Goal: Use online tool/utility: Utilize a website feature to perform a specific function

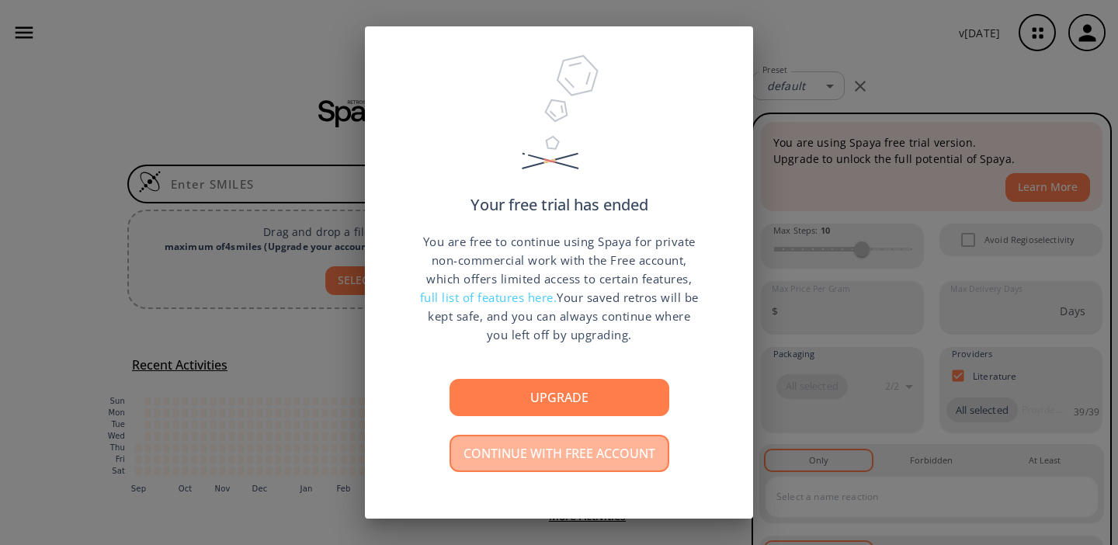
click at [543, 457] on button "Continue with free account" at bounding box center [559, 453] width 220 height 37
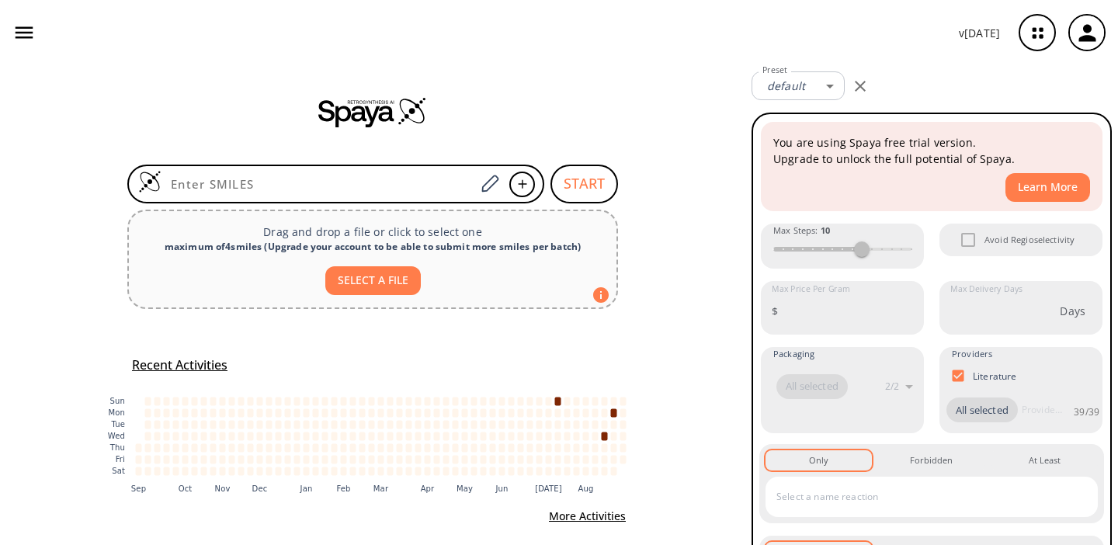
click at [18, 25] on icon "button" at bounding box center [23, 32] width 23 height 23
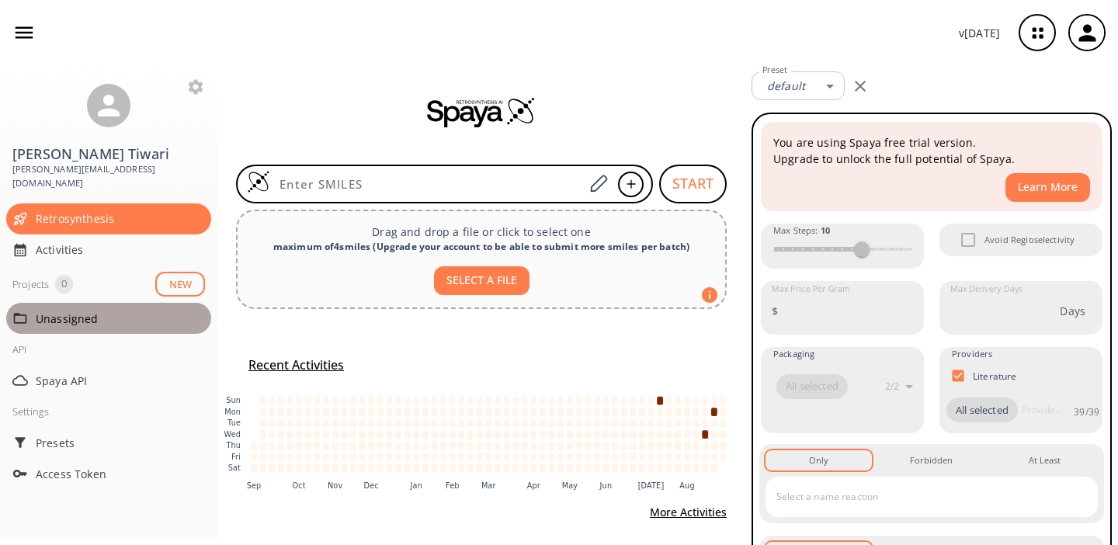
click at [65, 310] on span "Unassigned" at bounding box center [120, 318] width 169 height 16
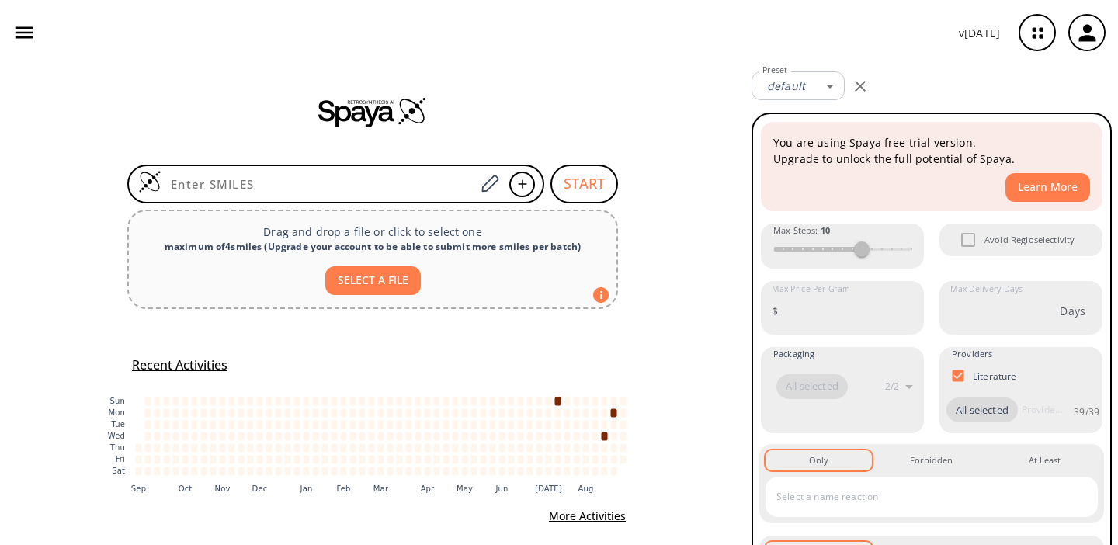
click at [26, 32] on icon "button" at bounding box center [25, 33] width 18 height 12
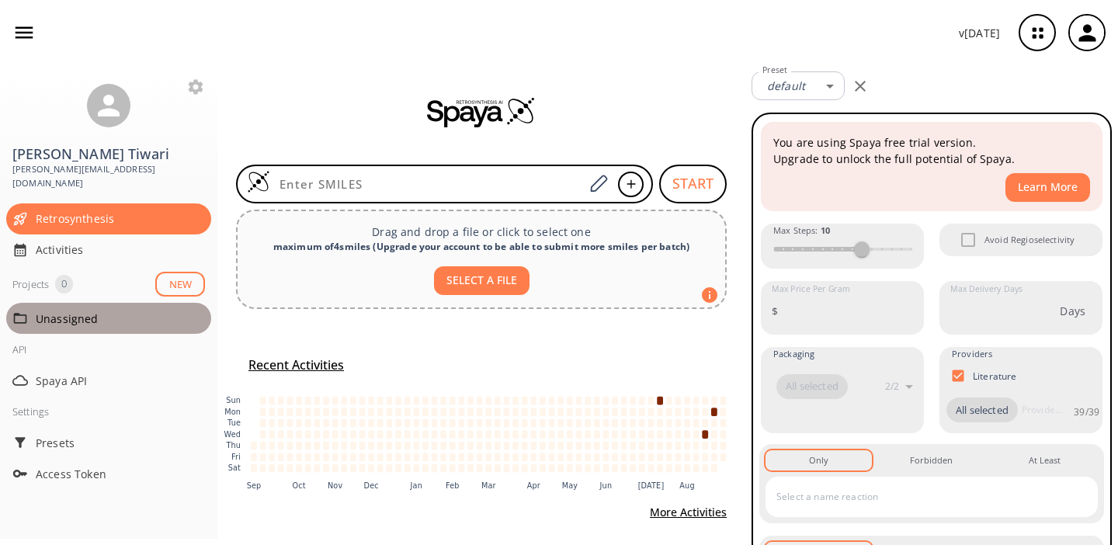
click at [78, 310] on span "Unassigned" at bounding box center [120, 318] width 169 height 16
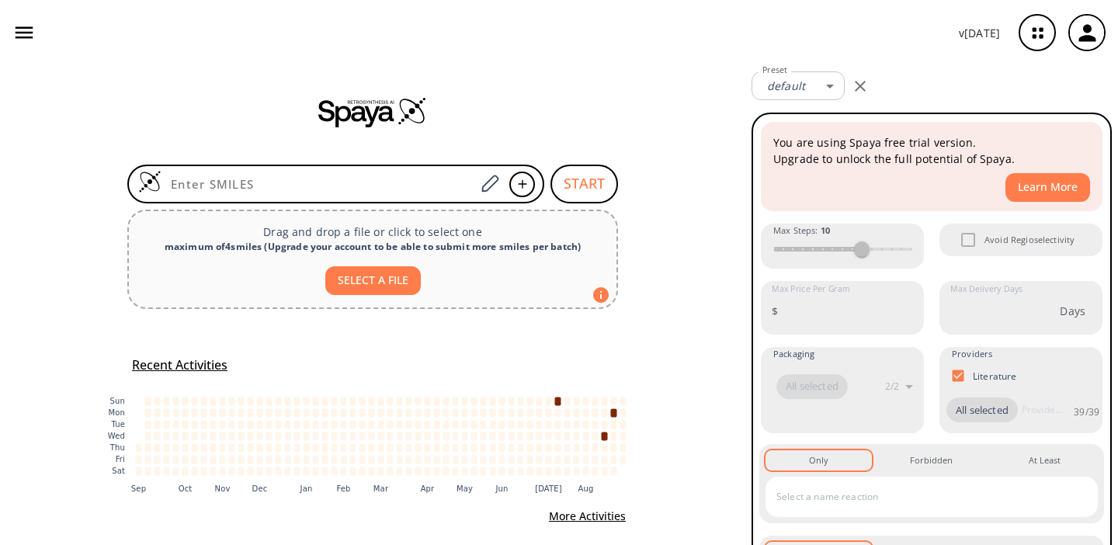
click at [22, 35] on icon "button" at bounding box center [23, 32] width 23 height 23
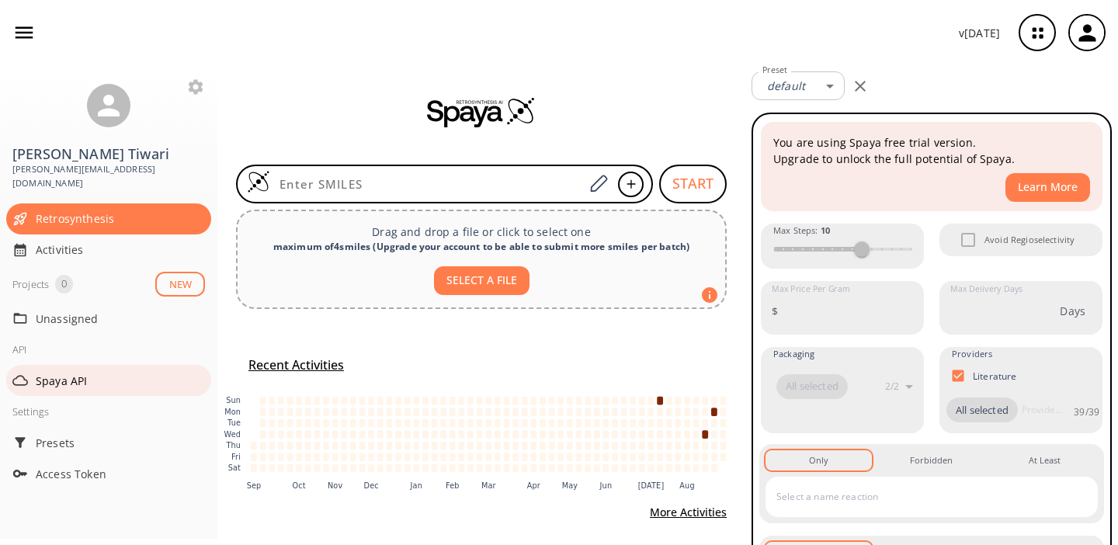
click at [75, 373] on span "Spaya API" at bounding box center [120, 381] width 169 height 16
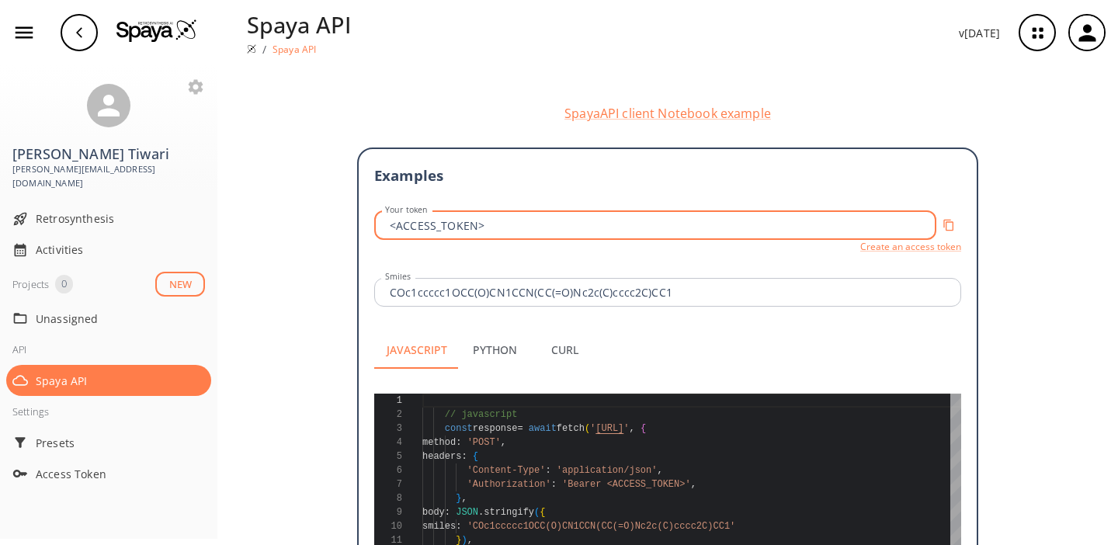
scroll to position [251, 0]
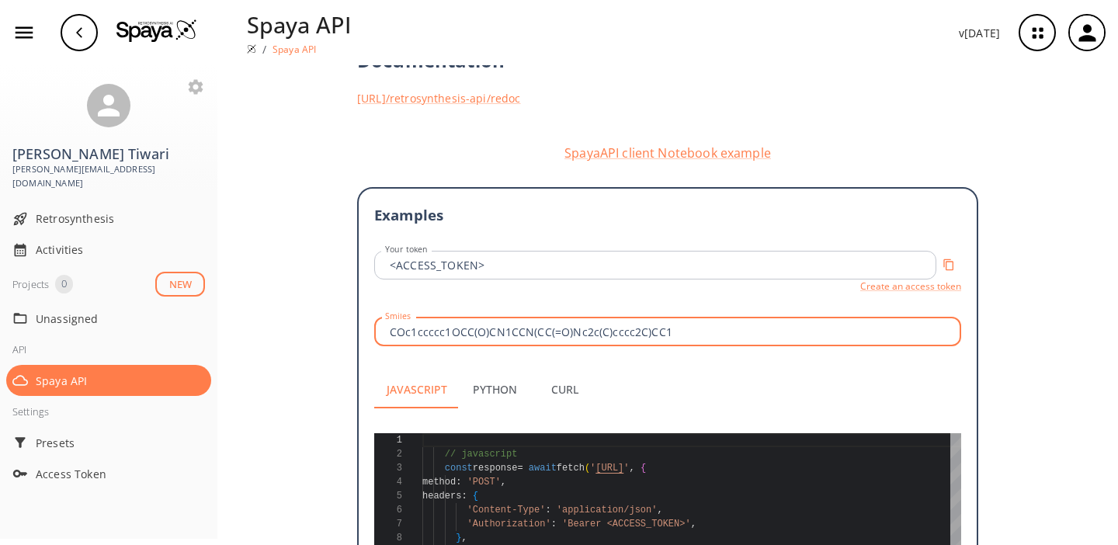
click at [434, 317] on input "COc1ccccc1OCC(O)CN1CCN(CC(=O)Nc2c(C)cccc2C)CC1" at bounding box center [670, 331] width 582 height 29
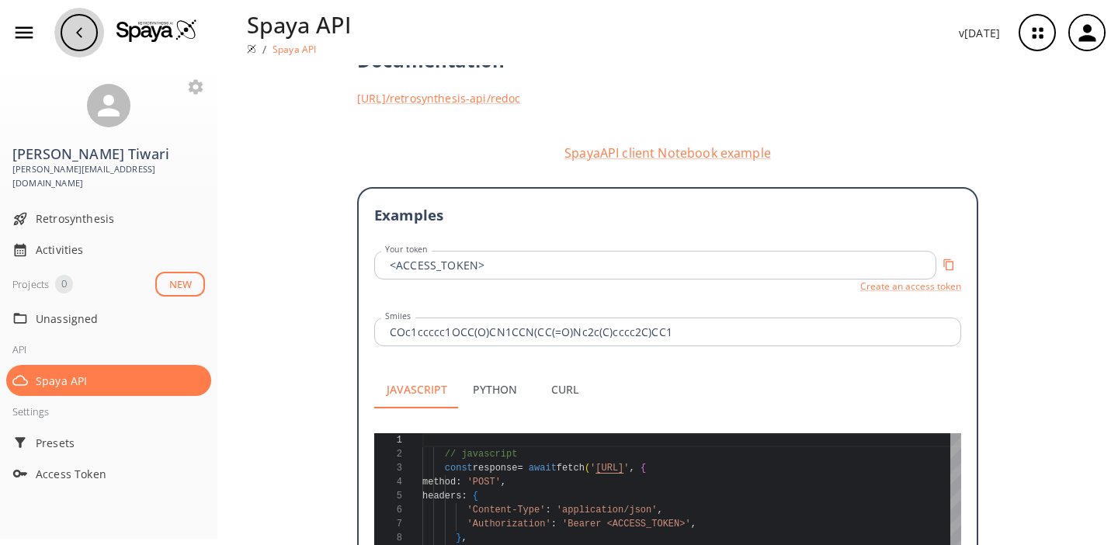
click at [89, 36] on div "button" at bounding box center [79, 32] width 37 height 37
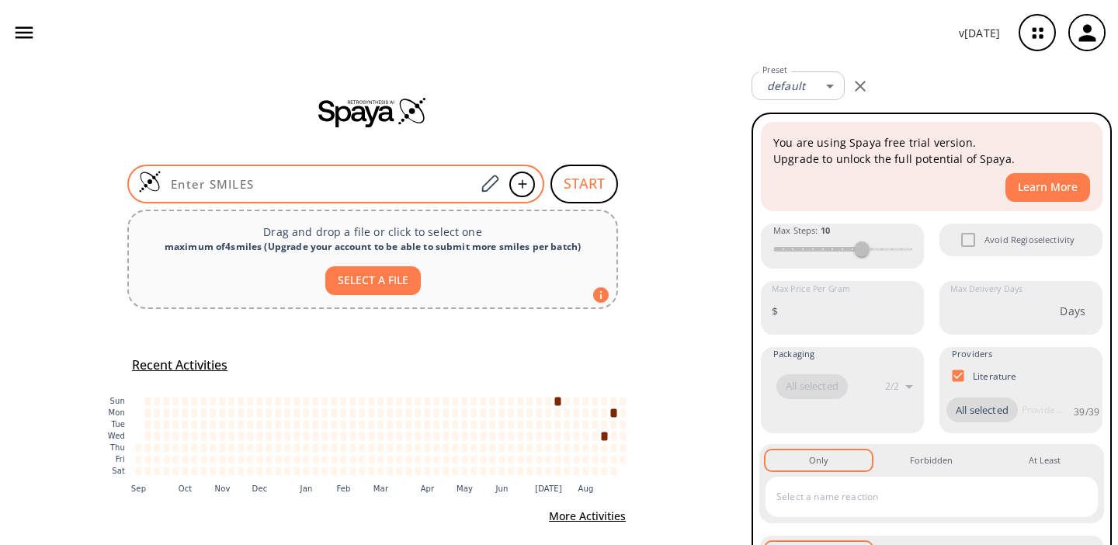
click at [275, 188] on input at bounding box center [318, 184] width 314 height 16
paste input "COc1ccccc1OCC(O)CN1CCN(CC(=O)Nc2c(C)cccc2C)CC1"
type input "COc1ccccc1OCC(O)CN1CCN(CC(=O)Nc2c(C)cccc2C)CC1"
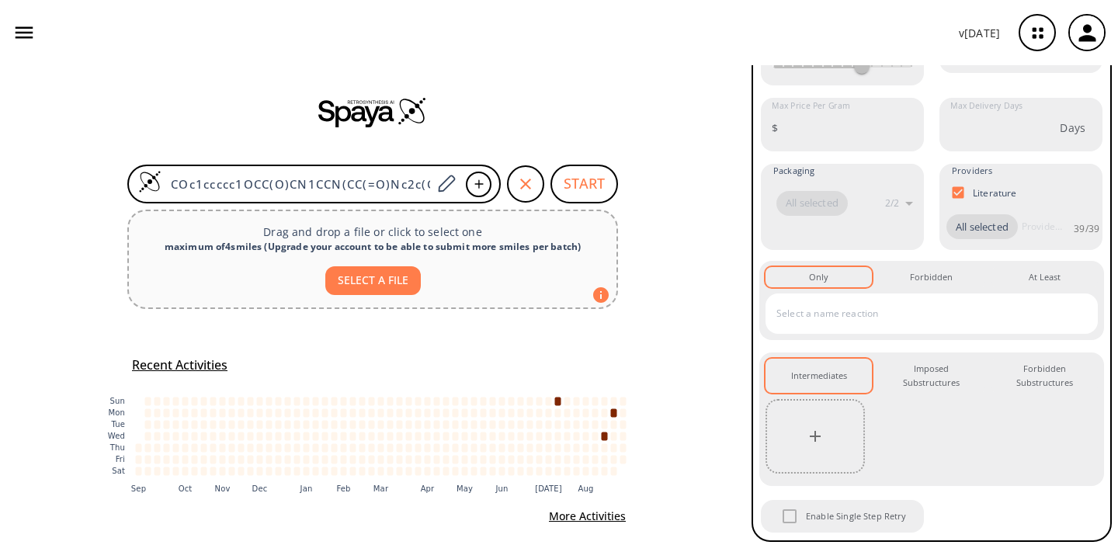
scroll to position [323, 0]
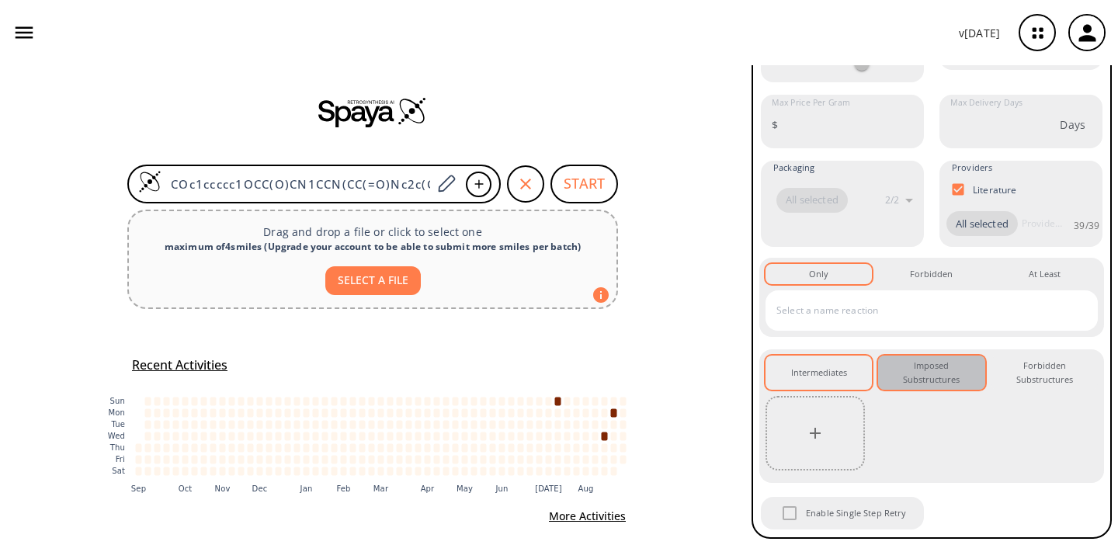
click at [945, 378] on div "Imposed Substructures 0" at bounding box center [931, 373] width 82 height 29
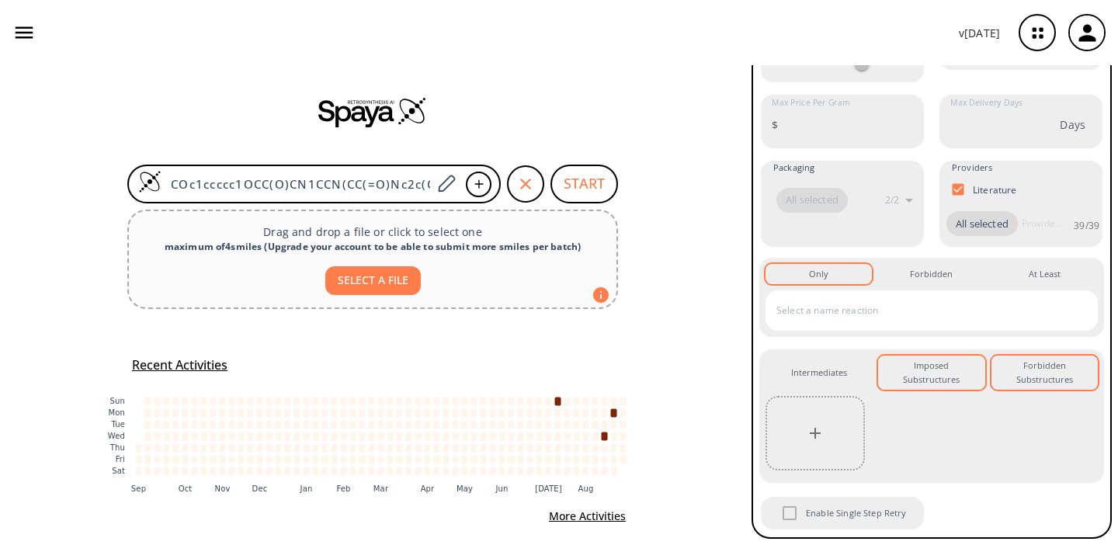
click at [1028, 373] on div "Forbidden Substructures 0" at bounding box center [1045, 373] width 82 height 29
click at [813, 369] on div "Intermediates 0" at bounding box center [819, 373] width 56 height 14
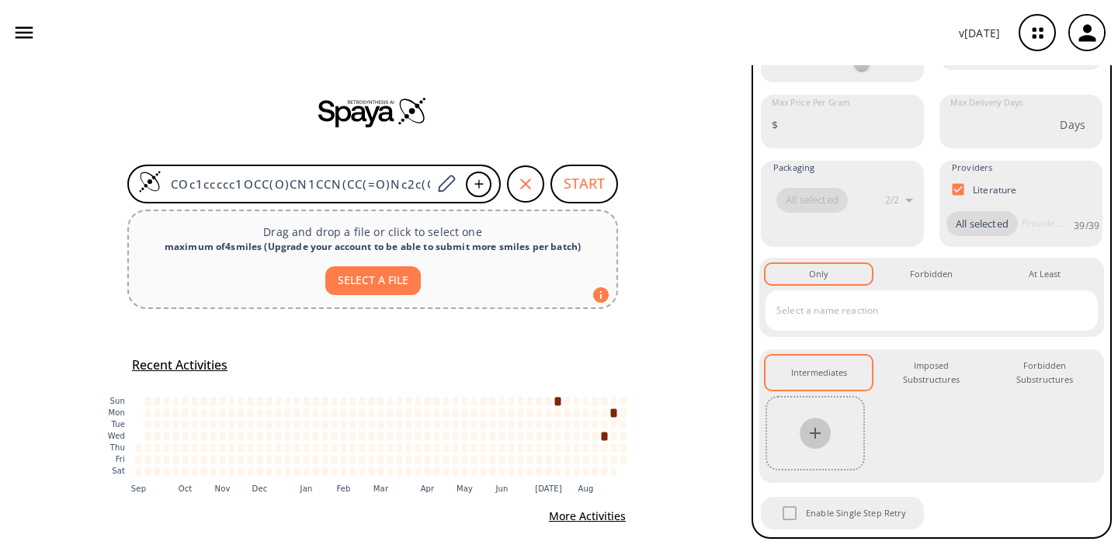
click at [812, 439] on icon "button" at bounding box center [815, 433] width 19 height 19
click at [821, 435] on icon "button" at bounding box center [815, 433] width 19 height 19
click at [820, 424] on icon "button" at bounding box center [815, 433] width 19 height 19
click at [817, 422] on button "button" at bounding box center [814, 433] width 31 height 31
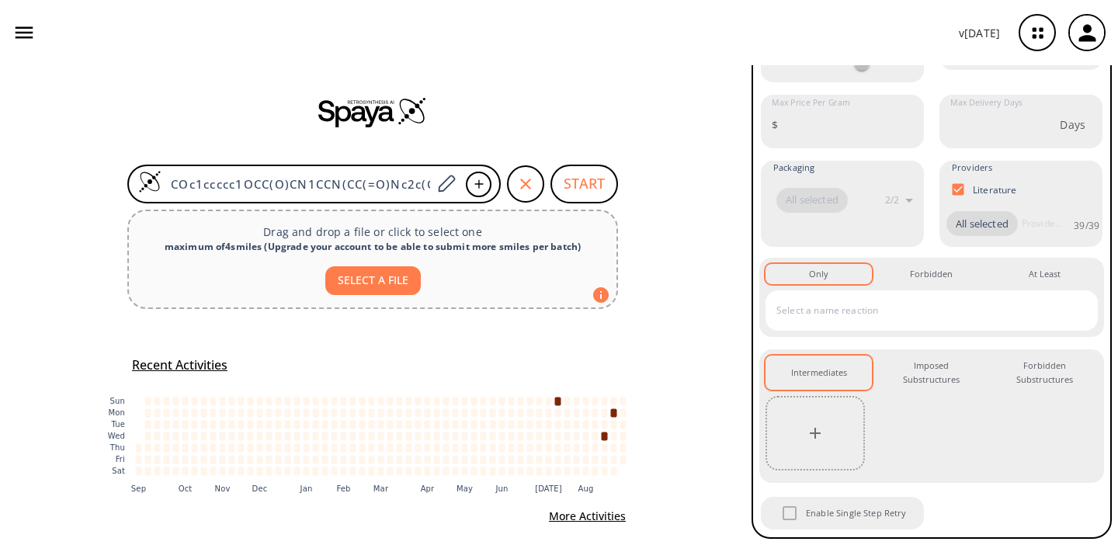
click at [815, 430] on icon "button" at bounding box center [815, 433] width 11 height 11
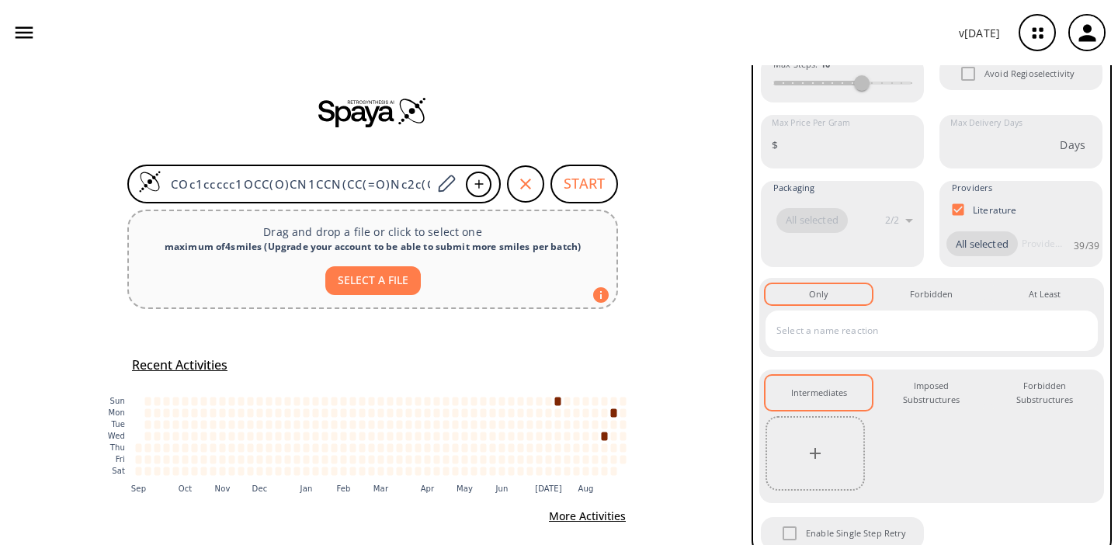
scroll to position [306, 0]
click at [831, 321] on input "text" at bounding box center [919, 327] width 295 height 25
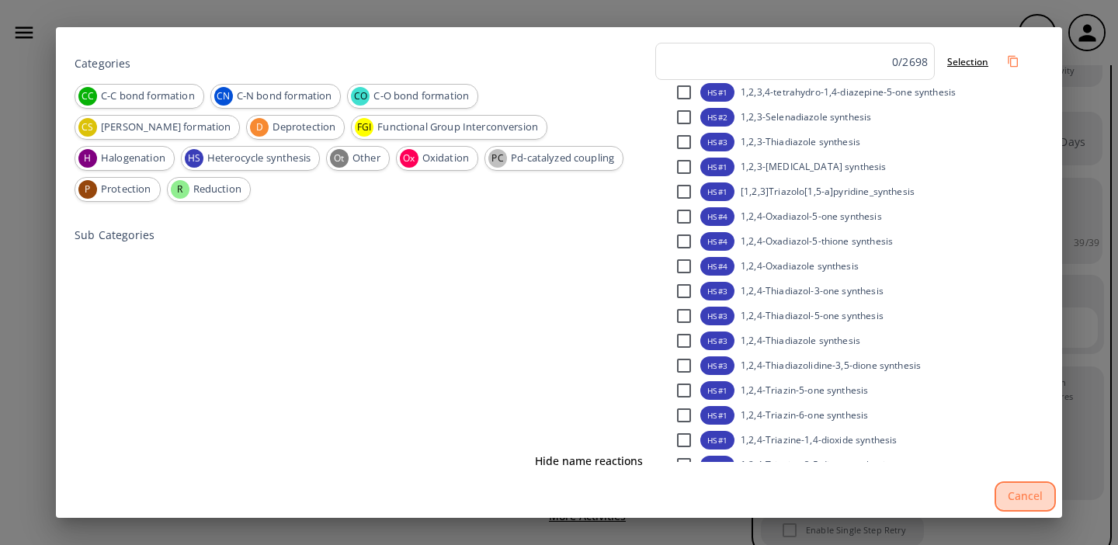
click at [1026, 494] on button "Cancel" at bounding box center [1024, 496] width 61 height 30
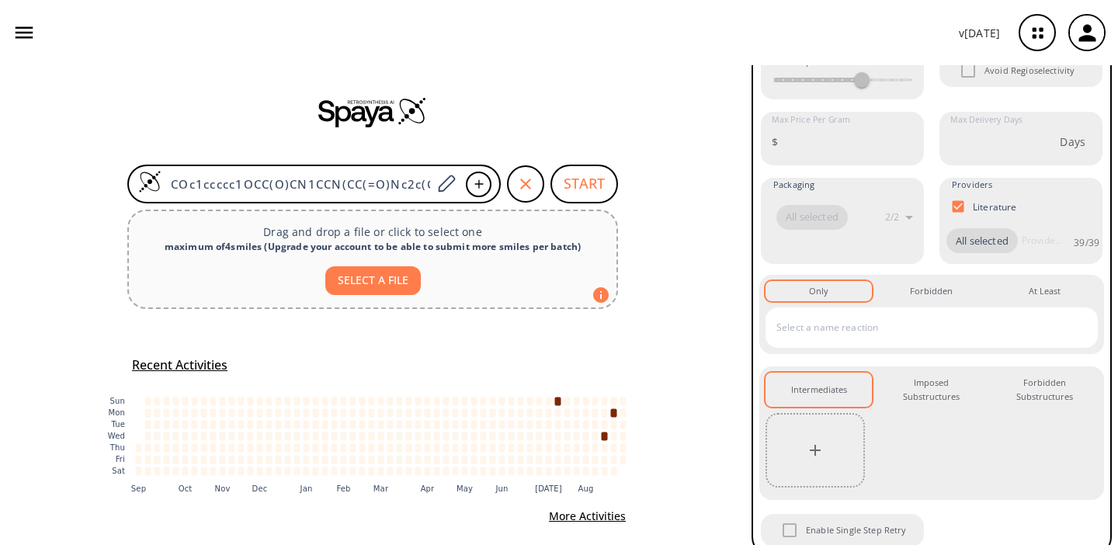
click at [802, 343] on div "​" at bounding box center [931, 327] width 332 height 40
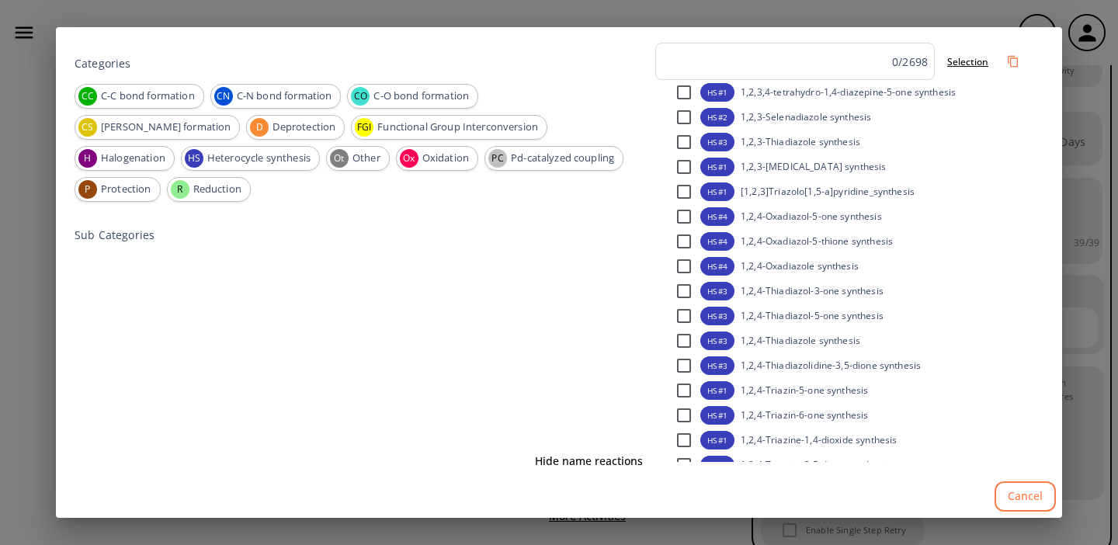
click at [765, 92] on span "1,2,3,4-tetrahydro-1,4-diazepine-5-one synthesis" at bounding box center [847, 92] width 215 height 13
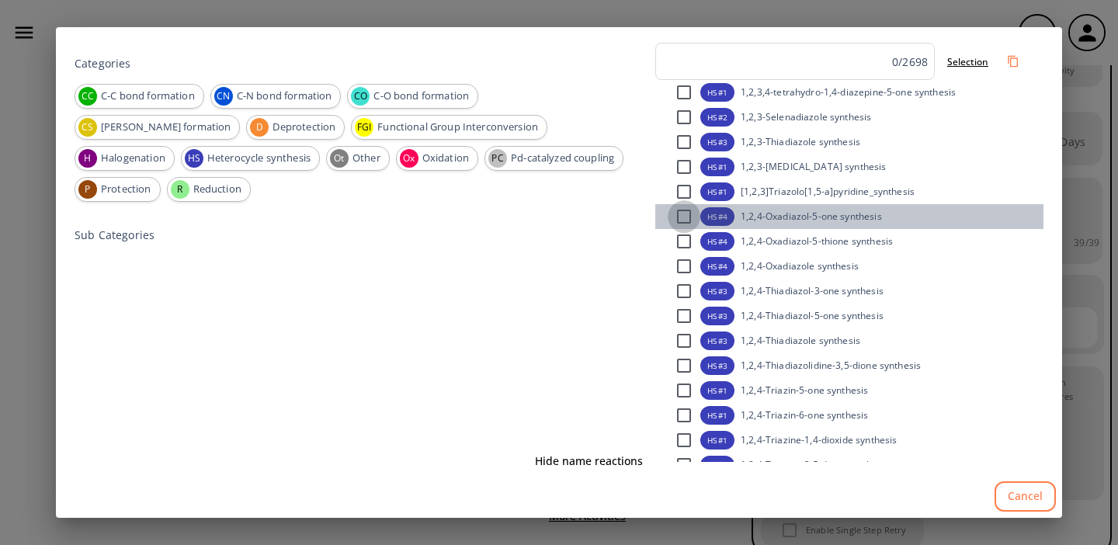
click at [678, 213] on input "checkbox" at bounding box center [684, 216] width 33 height 33
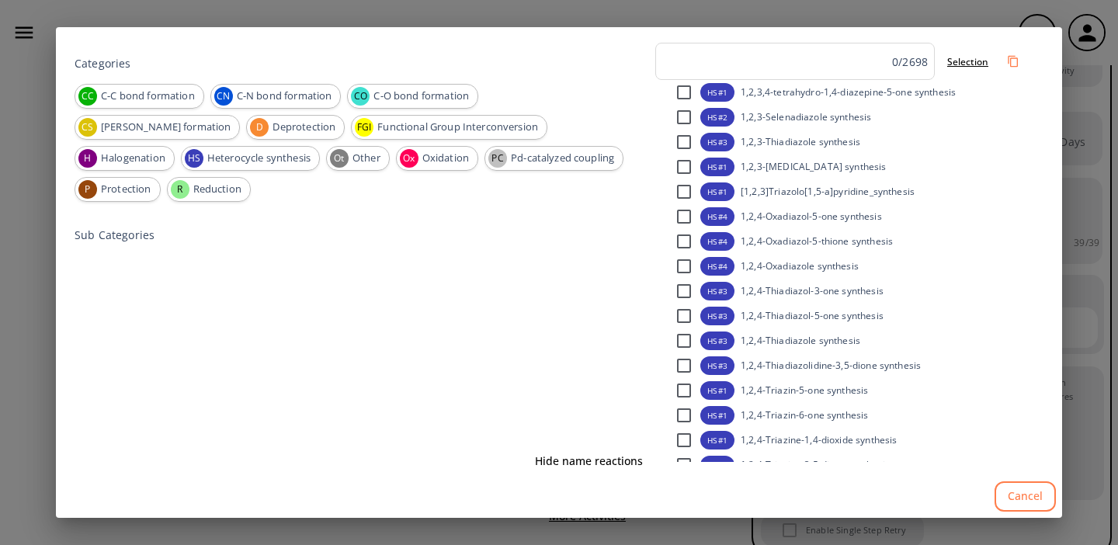
click at [684, 216] on input "checkbox" at bounding box center [684, 216] width 33 height 33
checkbox input "false"
click at [684, 85] on input "checkbox" at bounding box center [684, 92] width 33 height 33
checkbox input "false"
click at [1001, 501] on button "Cancel" at bounding box center [1024, 496] width 61 height 30
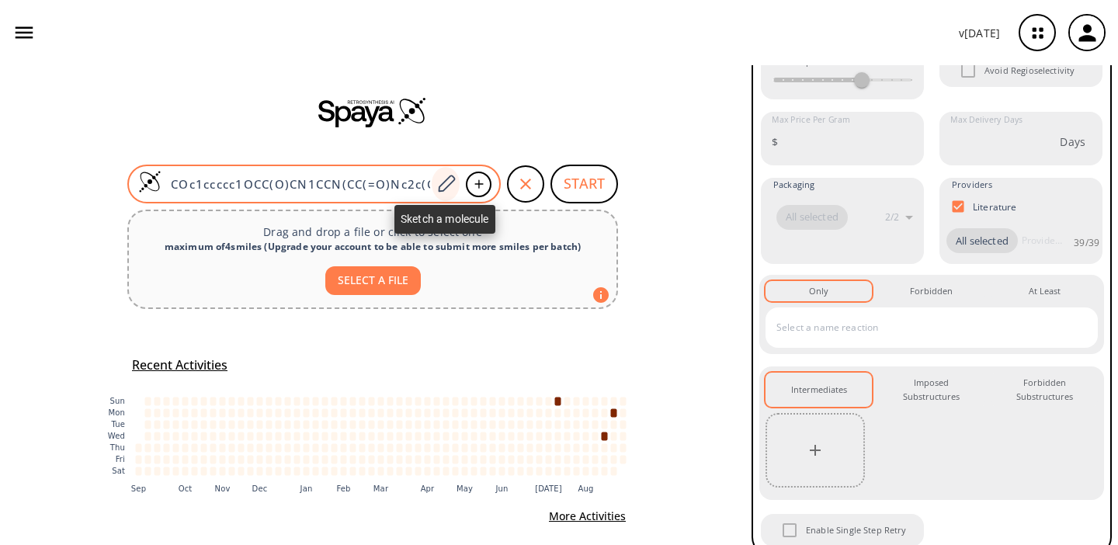
click at [446, 185] on icon at bounding box center [445, 184] width 21 height 20
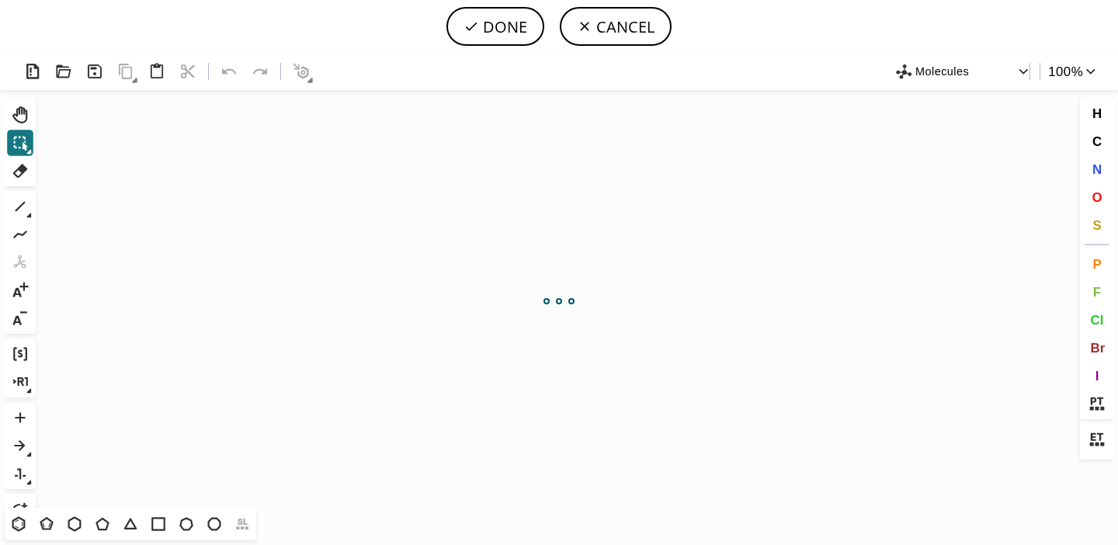
scroll to position [0, 0]
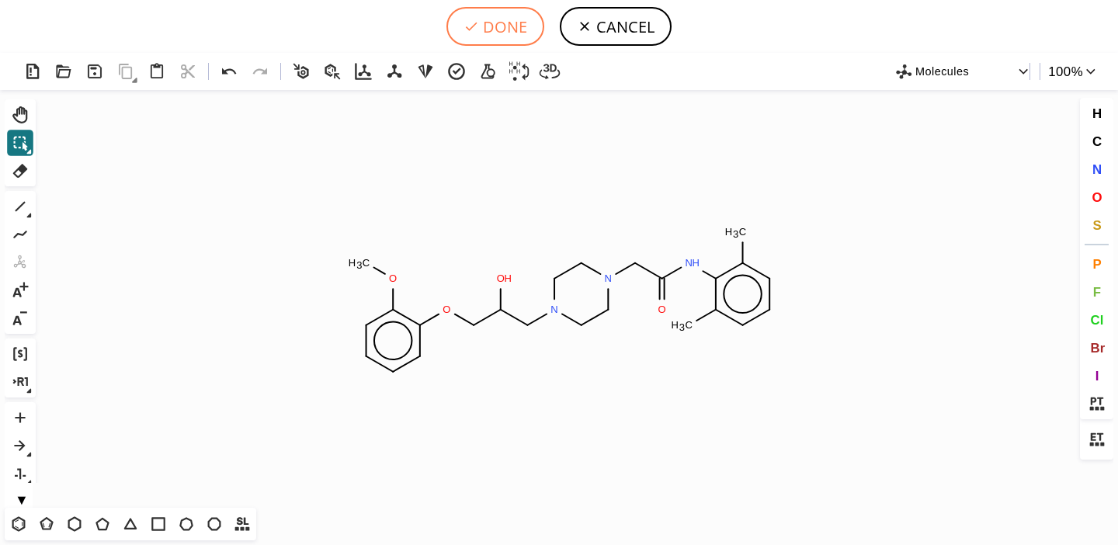
click at [512, 38] on button "DONE" at bounding box center [495, 26] width 98 height 39
type input "COc1c(OCC(CN2CCN(CC(Nc3c(C)cccc3C)=O)CC2)O)cccc1"
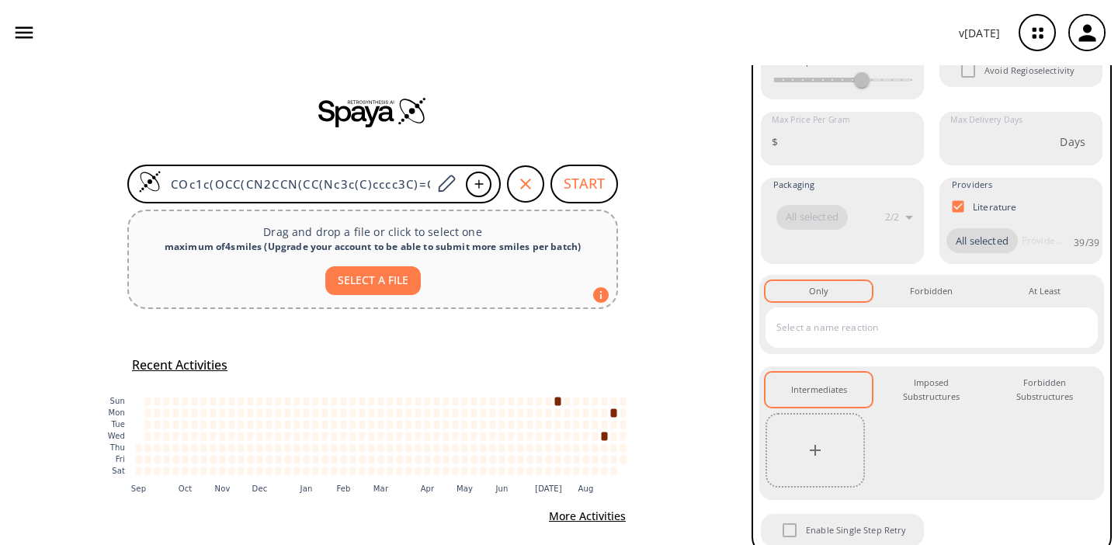
click at [782, 335] on input "text" at bounding box center [919, 327] width 295 height 25
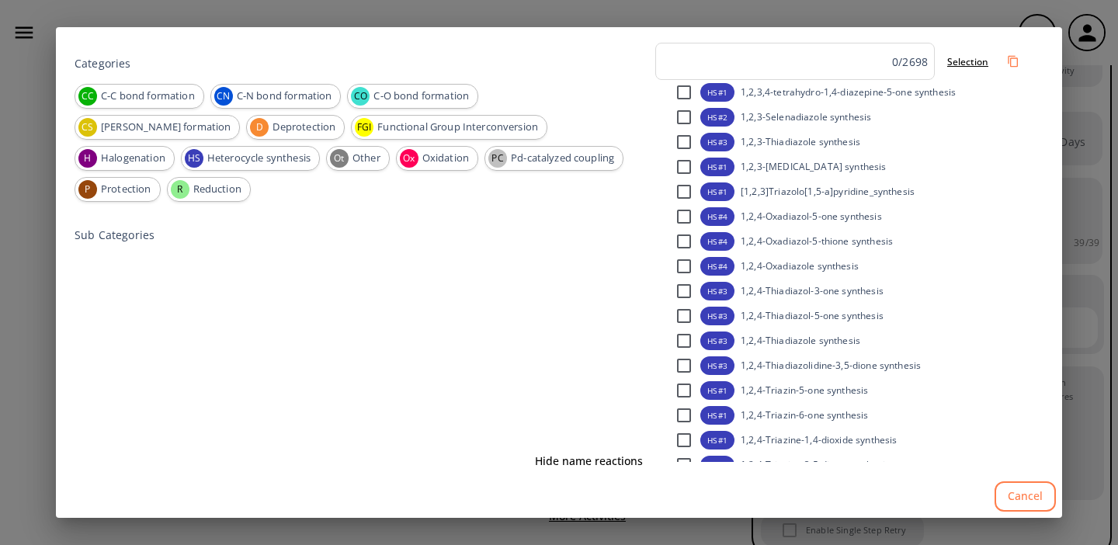
click at [1020, 501] on button "Cancel" at bounding box center [1024, 496] width 61 height 30
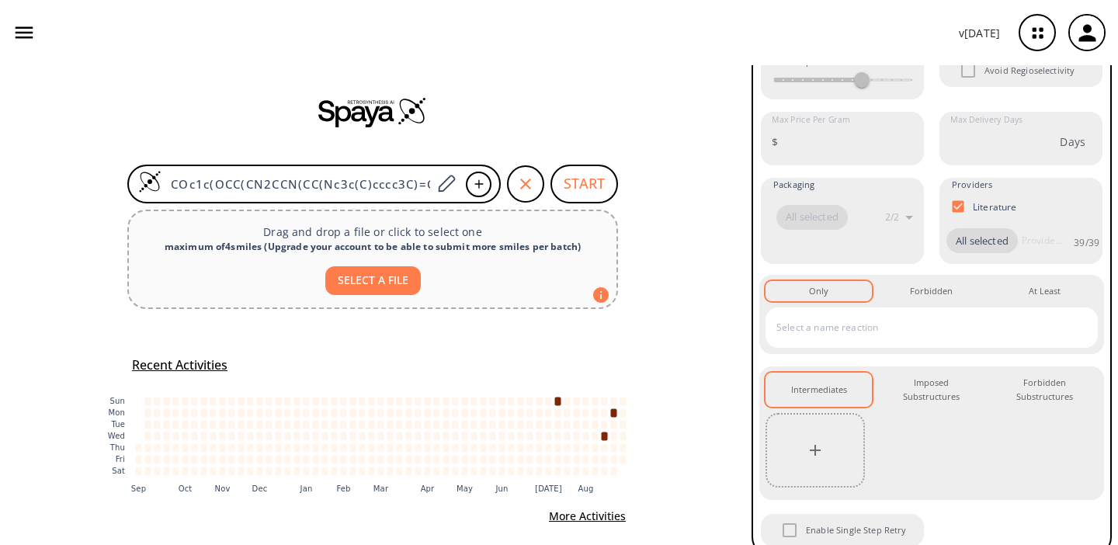
click at [839, 323] on input "text" at bounding box center [919, 327] width 295 height 25
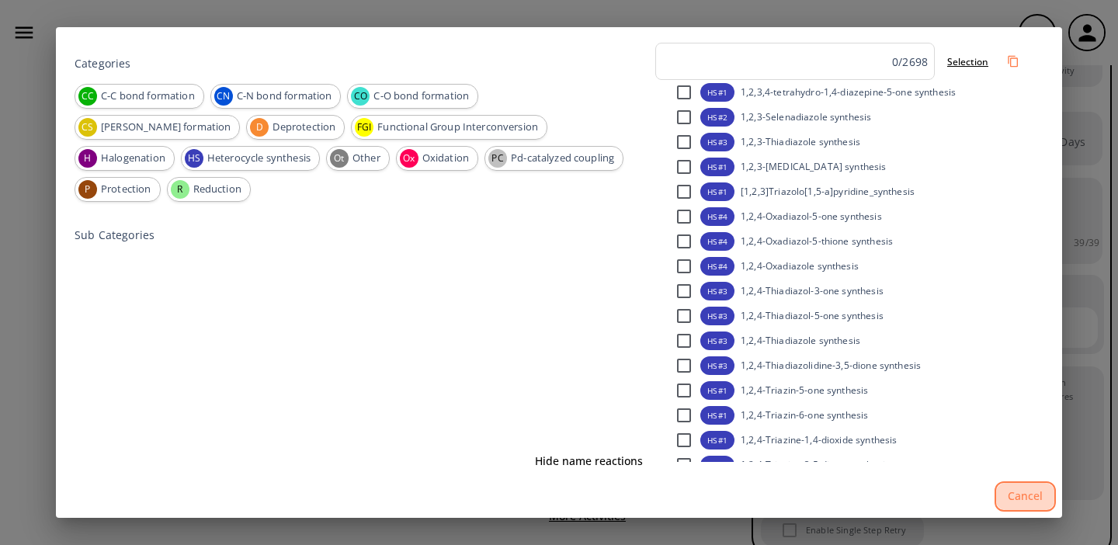
click at [1026, 501] on button "Cancel" at bounding box center [1024, 496] width 61 height 30
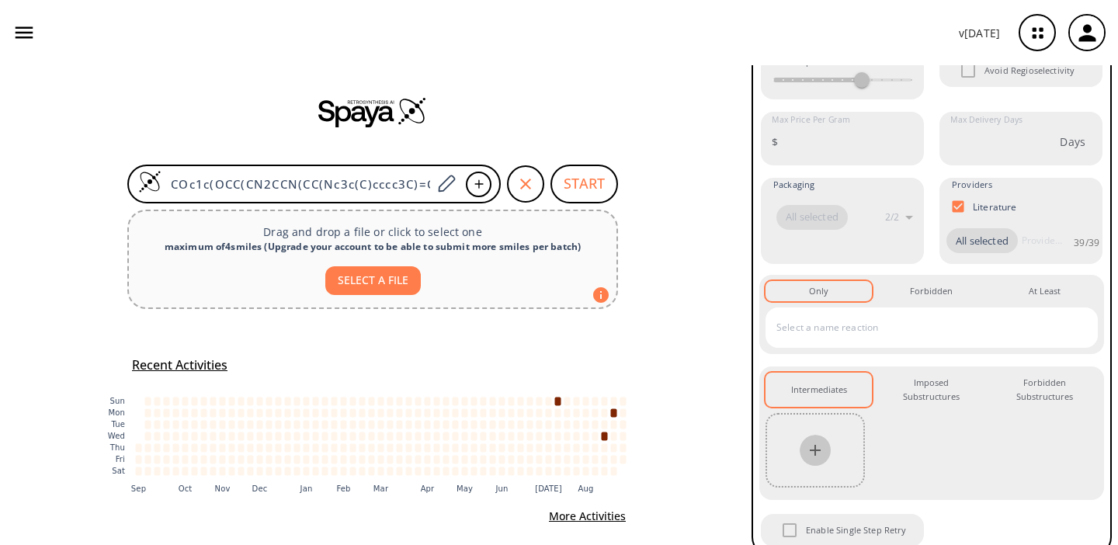
click at [820, 451] on icon "button" at bounding box center [815, 450] width 19 height 19
click at [818, 331] on input "text" at bounding box center [919, 327] width 295 height 25
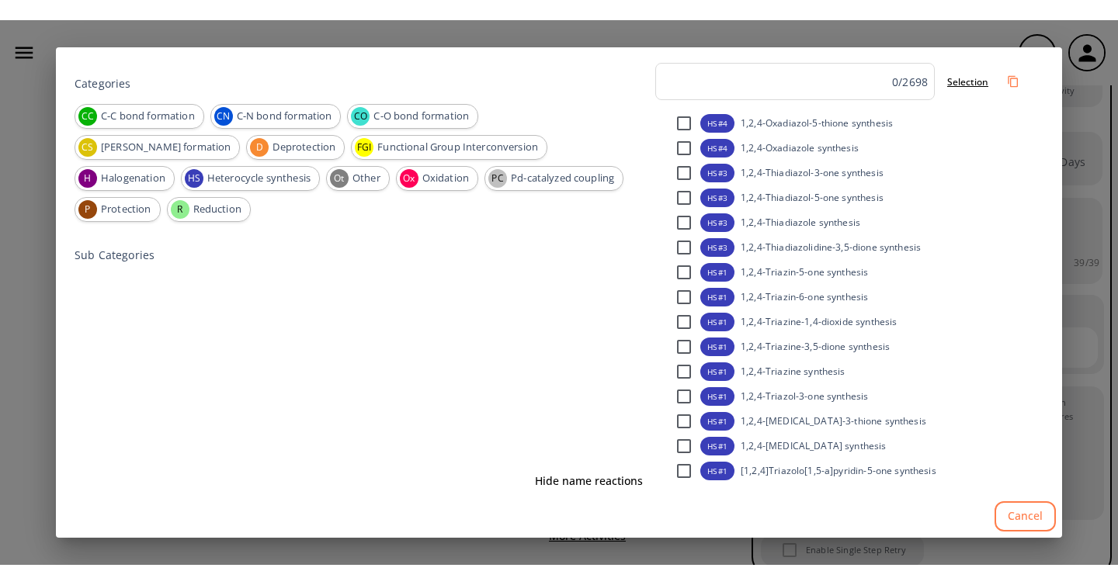
scroll to position [174, 0]
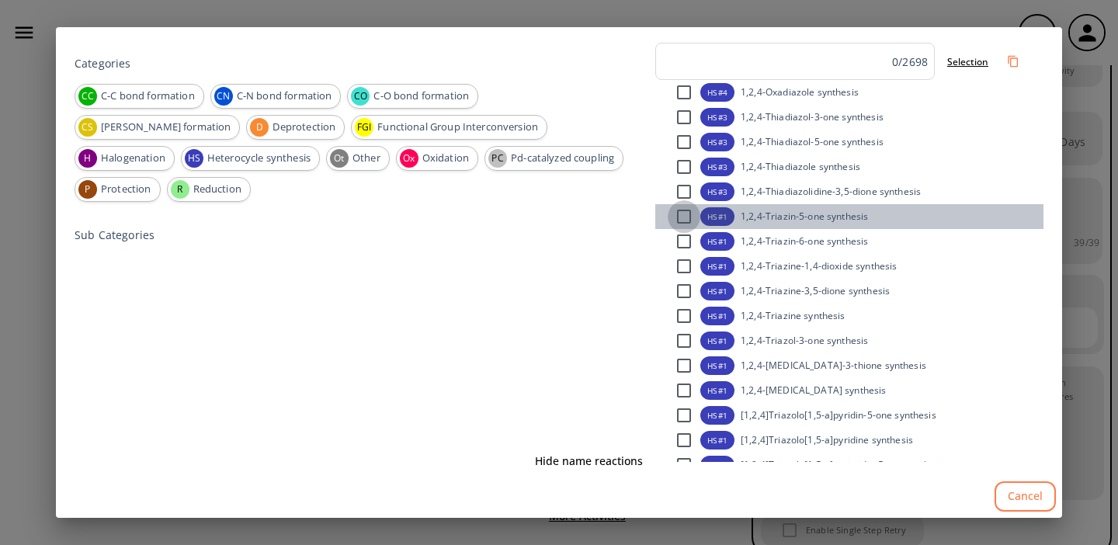
click at [684, 217] on input "checkbox" at bounding box center [684, 216] width 33 height 33
checkbox input "false"
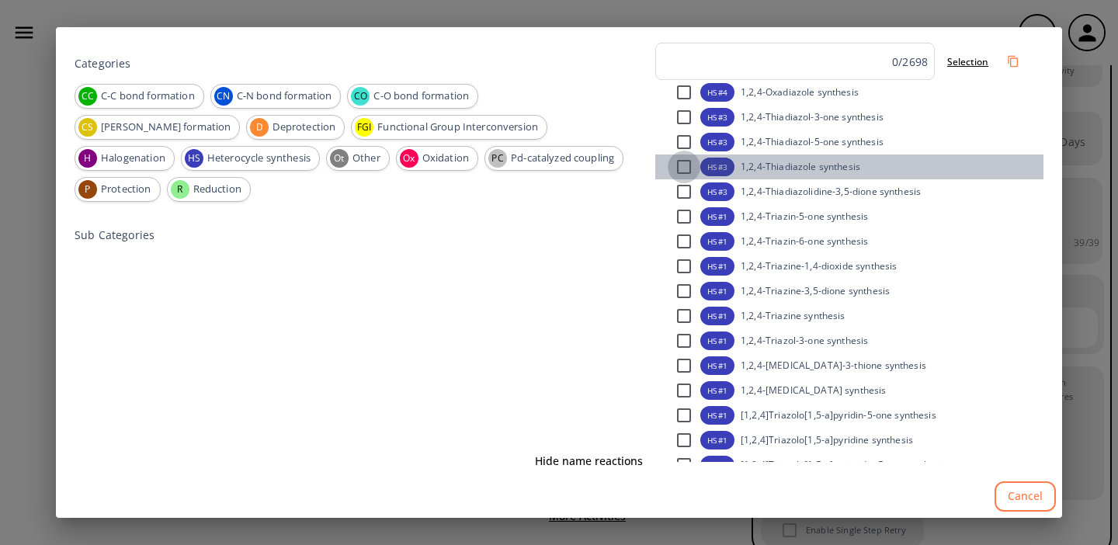
click at [685, 167] on input "checkbox" at bounding box center [684, 167] width 33 height 33
checkbox input "false"
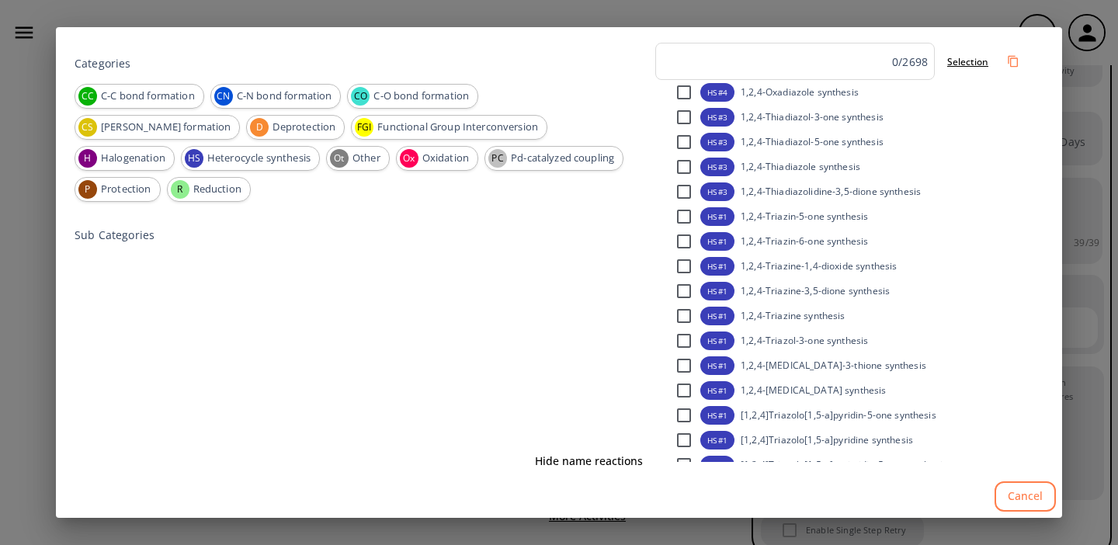
click at [1031, 492] on button "Cancel" at bounding box center [1024, 496] width 61 height 30
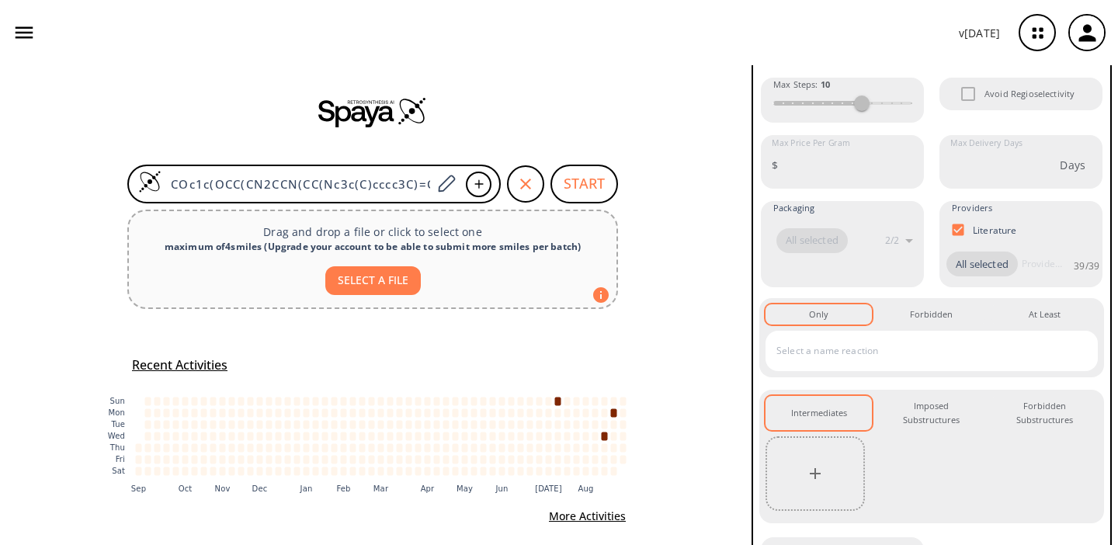
scroll to position [306, 0]
